Goal: Information Seeking & Learning: Find specific page/section

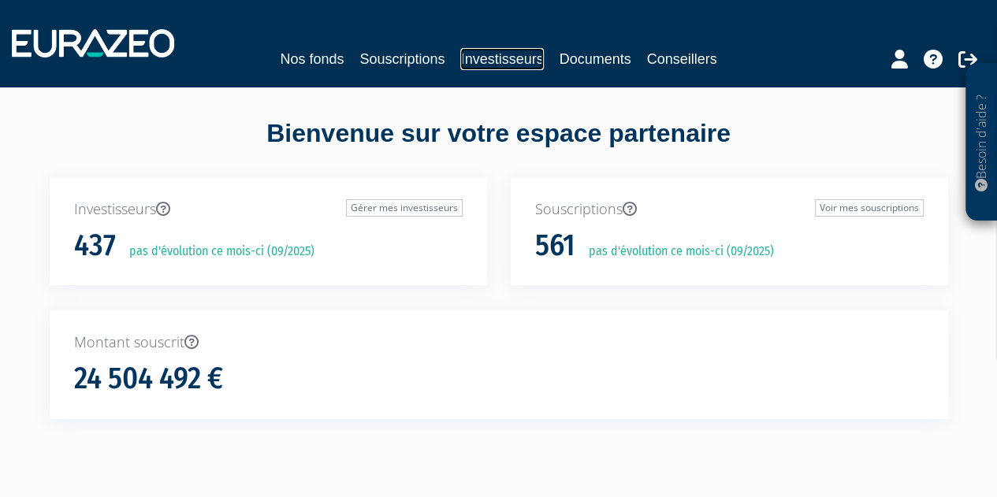
click at [516, 59] on link "Investisseurs" at bounding box center [501, 59] width 83 height 22
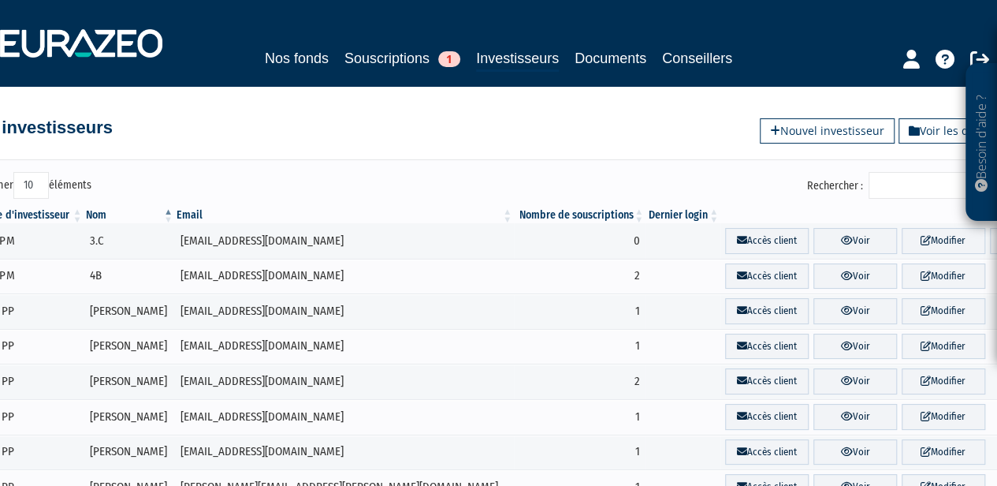
click at [916, 182] on input "Rechercher :" at bounding box center [944, 185] width 150 height 27
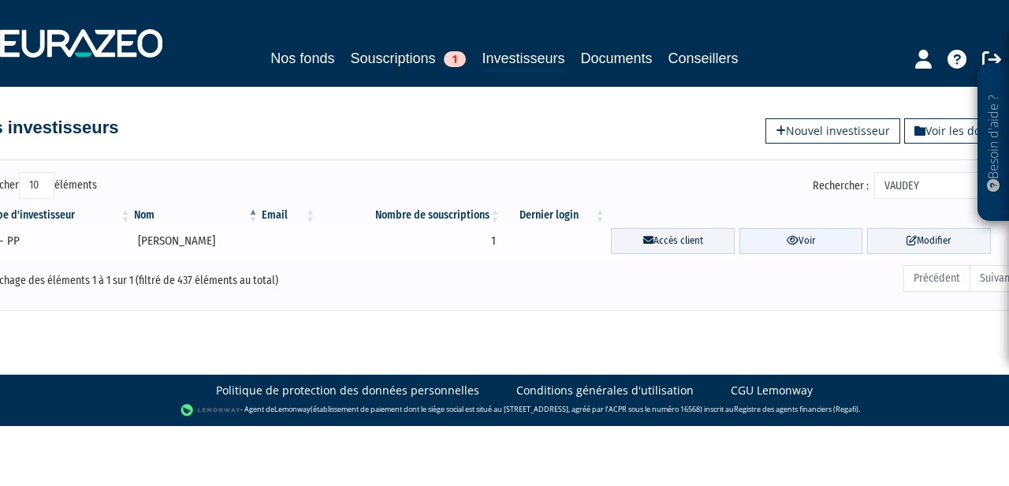
type input "VAUDEY"
click at [809, 240] on link "Voir" at bounding box center [802, 241] width 124 height 26
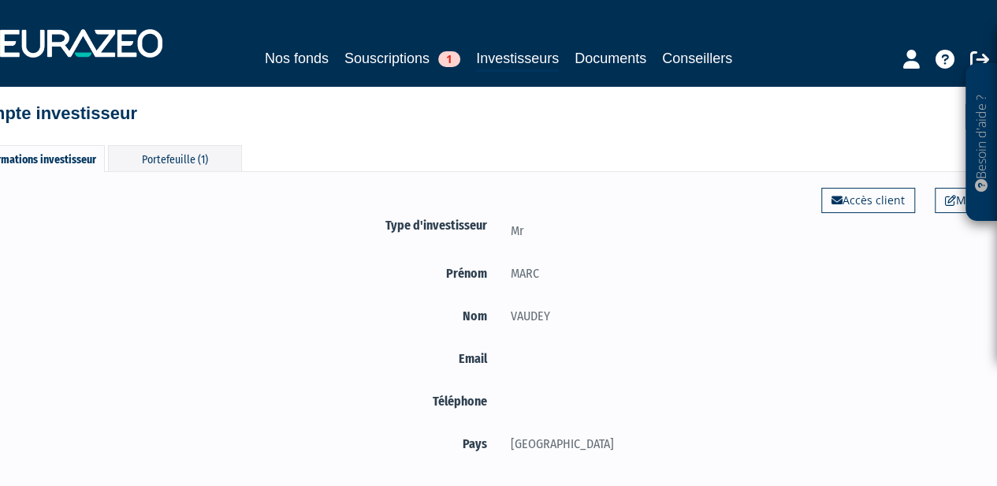
scroll to position [13, 0]
click at [194, 162] on div "Portefeuille (1)" at bounding box center [175, 160] width 134 height 26
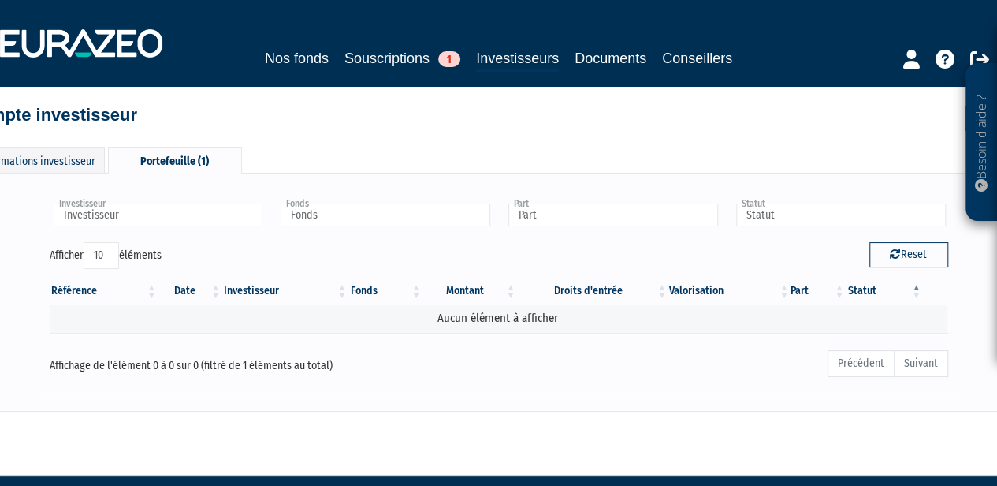
click at [194, 162] on div "Portefeuille (1)" at bounding box center [175, 160] width 134 height 27
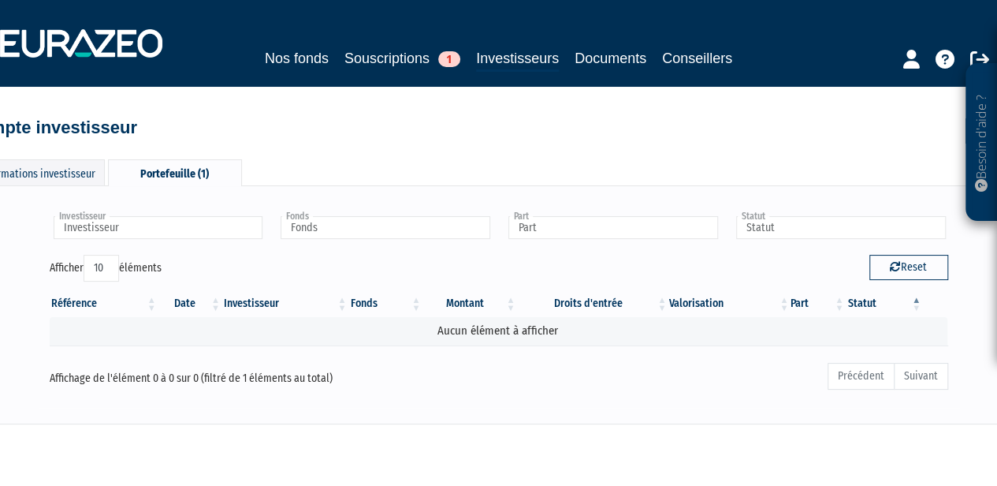
click at [168, 164] on div "Portefeuille (1)" at bounding box center [175, 172] width 134 height 27
click at [84, 166] on div "Informations investisseur" at bounding box center [38, 172] width 134 height 26
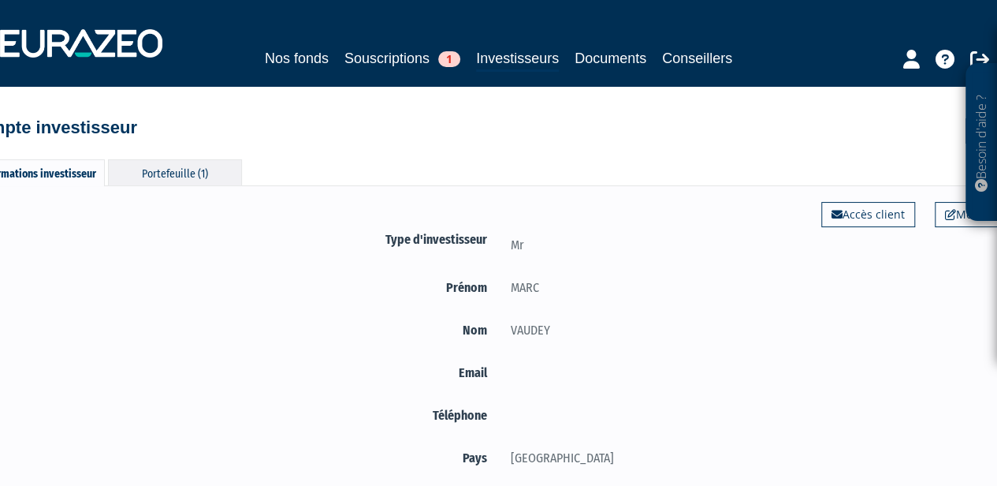
click at [199, 179] on div "Portefeuille (1)" at bounding box center [175, 172] width 134 height 26
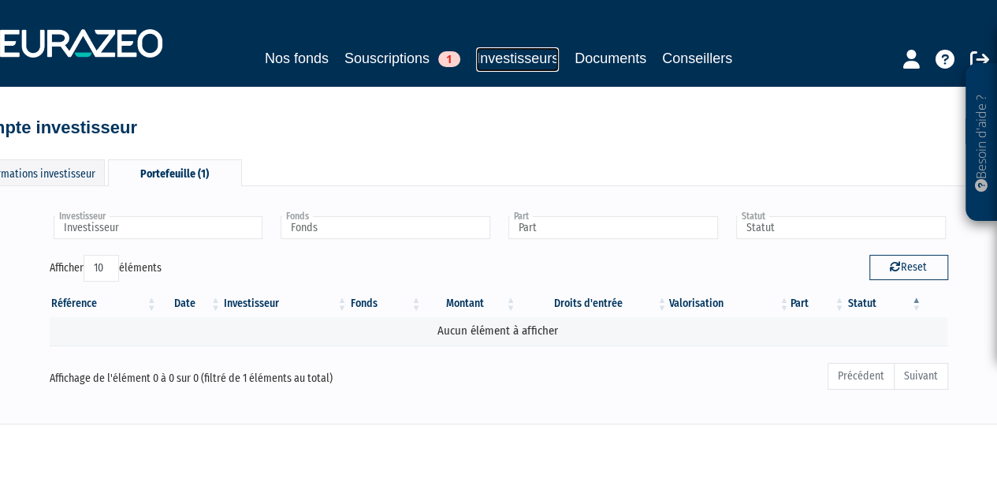
click at [503, 65] on link "Investisseurs" at bounding box center [517, 59] width 83 height 24
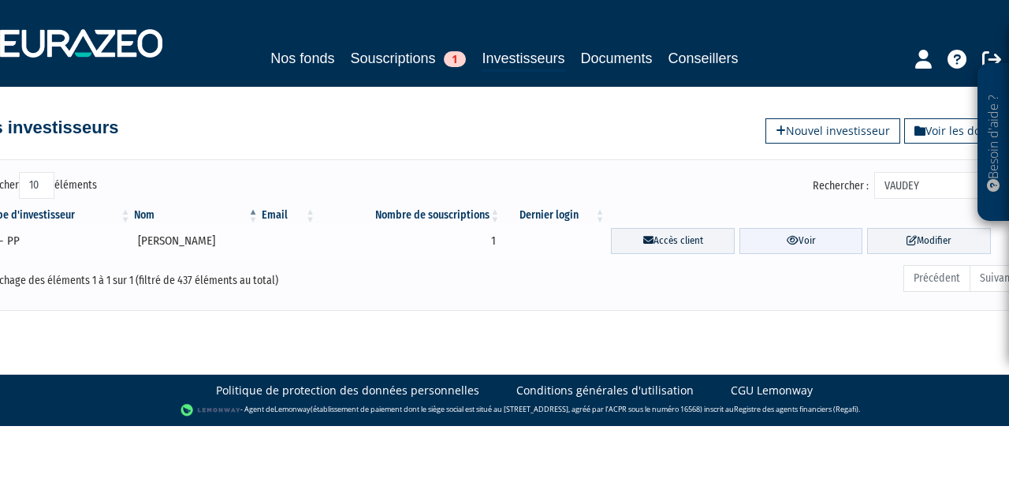
click at [807, 237] on link "Voir" at bounding box center [802, 241] width 124 height 26
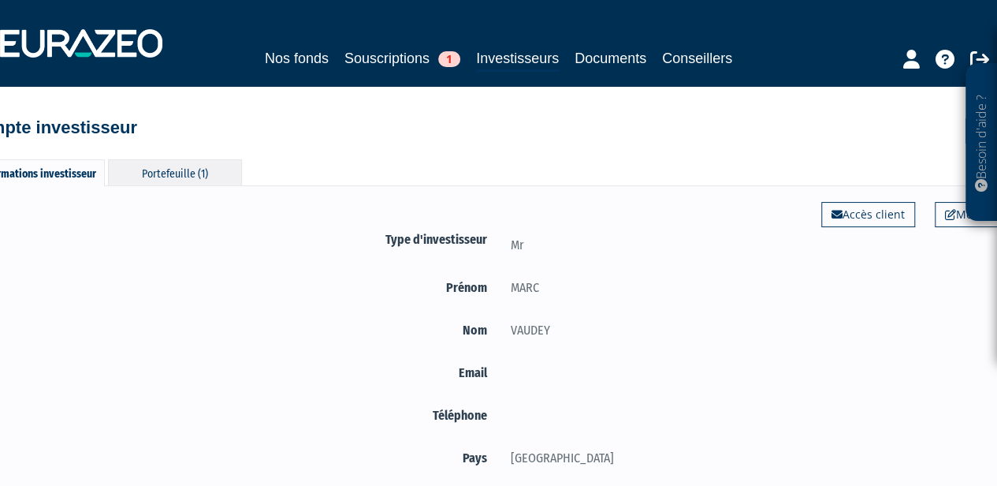
click at [182, 166] on div "Portefeuille (1)" at bounding box center [175, 172] width 134 height 26
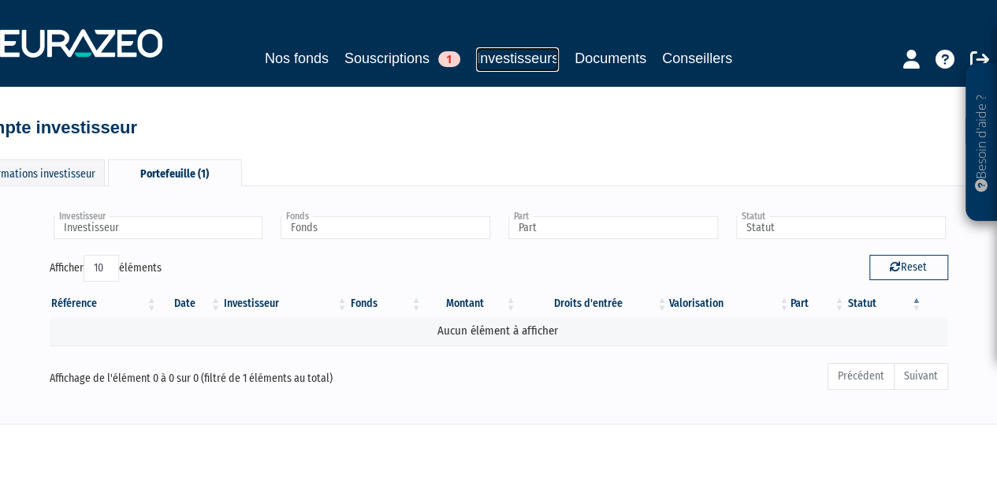
click at [538, 62] on link "Investisseurs" at bounding box center [517, 59] width 83 height 24
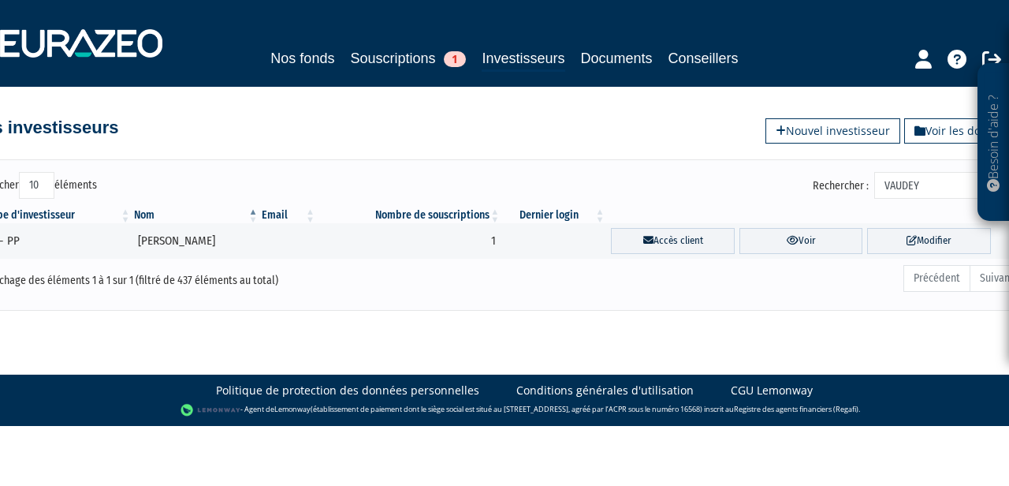
click at [937, 177] on input "VAUDEY" at bounding box center [949, 185] width 150 height 27
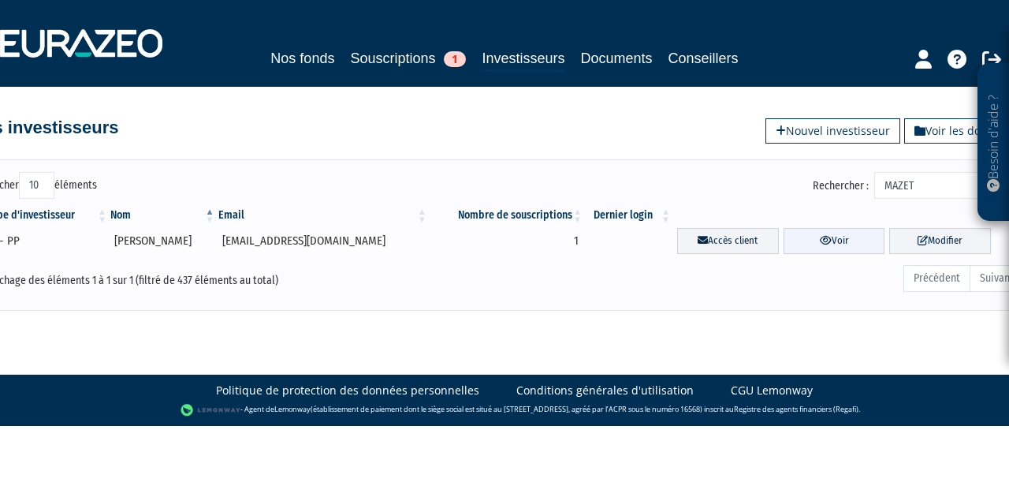
type input "MAZET"
click at [820, 244] on icon at bounding box center [826, 240] width 12 height 10
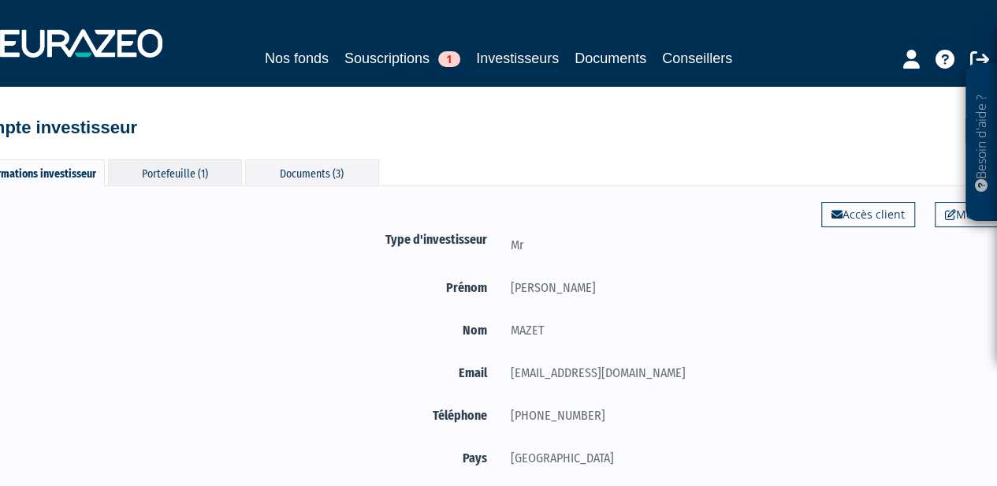
click at [215, 166] on div "Portefeuille (1)" at bounding box center [175, 172] width 134 height 26
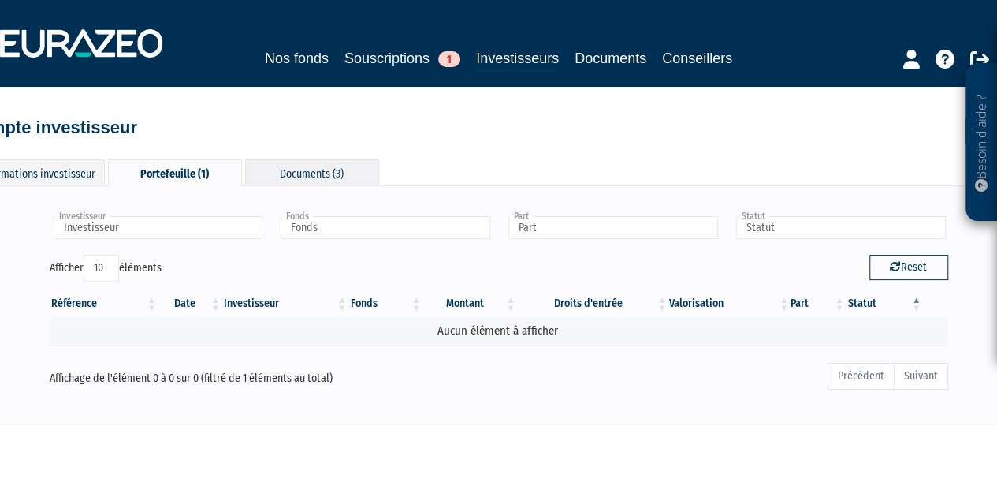
click at [296, 167] on div "Documents (3)" at bounding box center [312, 172] width 134 height 26
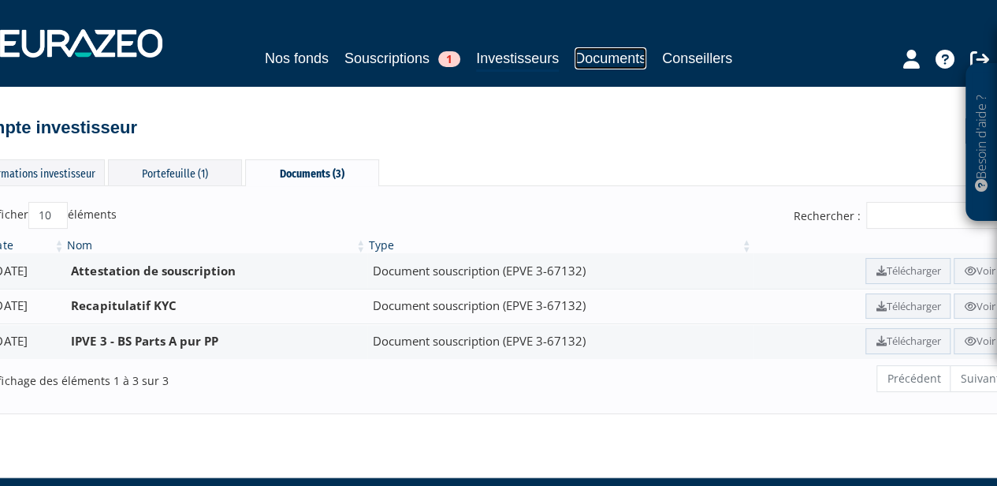
click at [628, 50] on link "Documents" at bounding box center [611, 58] width 72 height 22
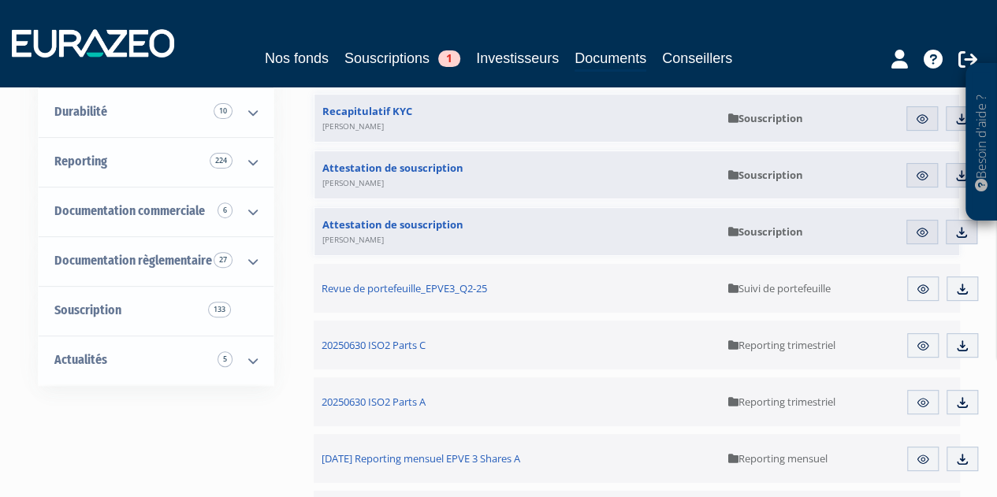
scroll to position [196, 0]
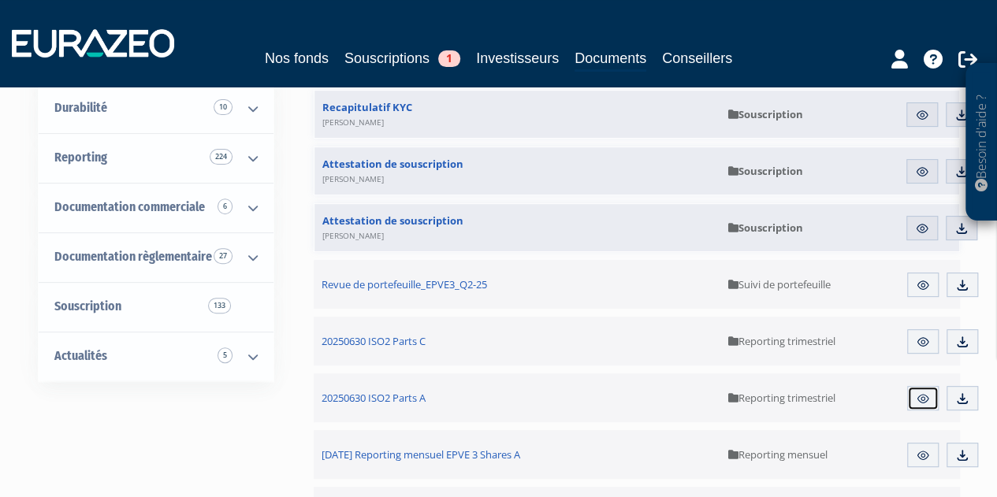
click at [922, 397] on img at bounding box center [923, 399] width 14 height 14
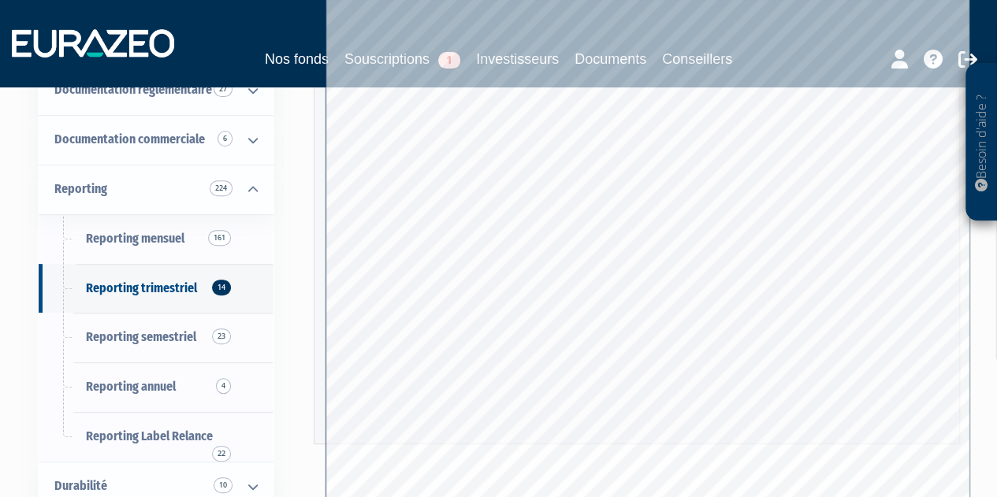
scroll to position [224, 0]
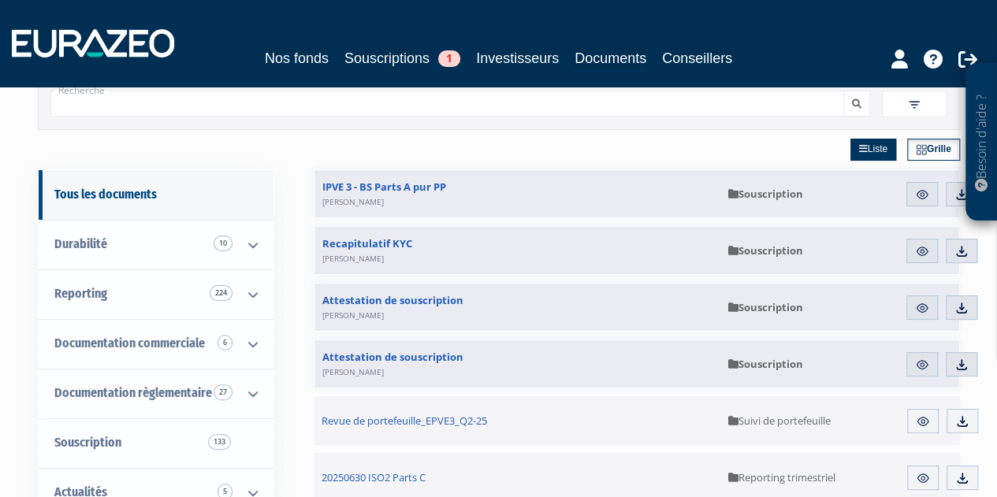
scroll to position [58, 0]
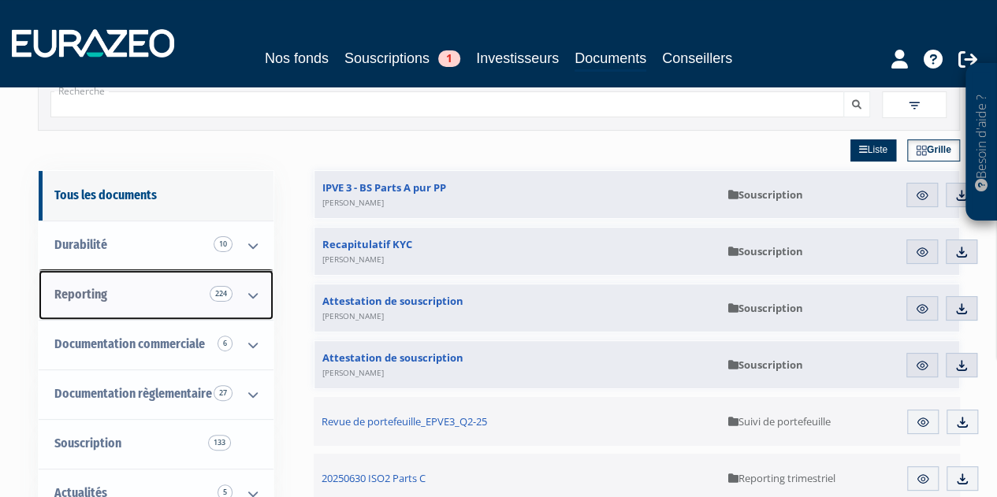
click at [172, 296] on link "Reporting 224" at bounding box center [156, 295] width 235 height 50
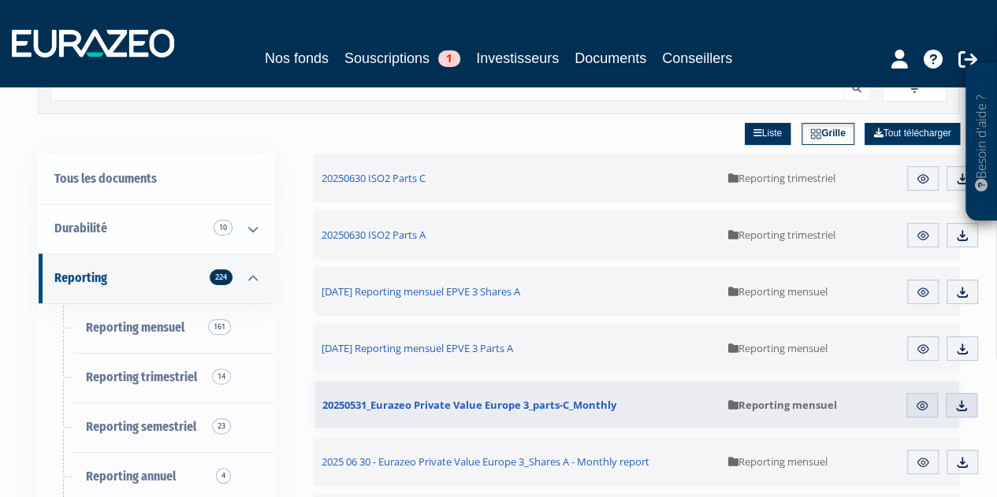
scroll to position [173, 0]
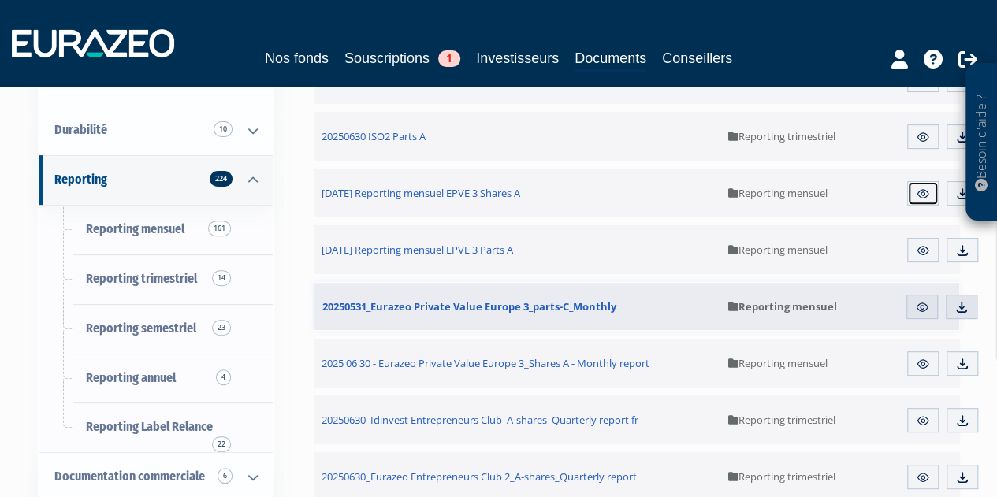
click at [926, 198] on img at bounding box center [923, 194] width 14 height 14
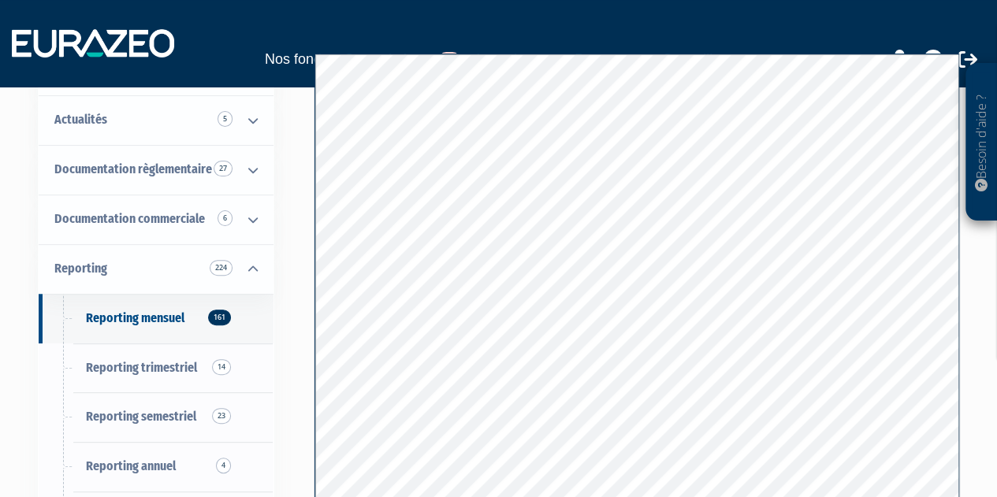
scroll to position [110, 0]
